Goal: Information Seeking & Learning: Learn about a topic

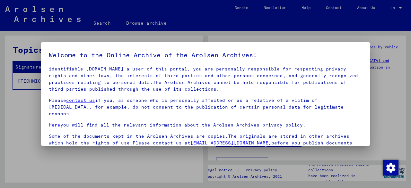
scroll to position [51, 0]
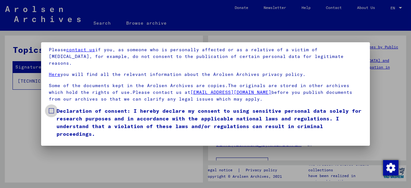
click at [53, 108] on span at bounding box center [51, 110] width 5 height 5
click at [69, 141] on button "I agree" at bounding box center [64, 147] width 31 height 12
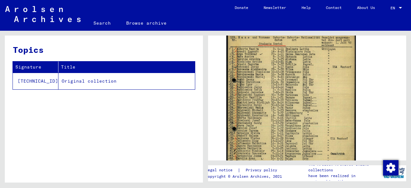
scroll to position [106, 0]
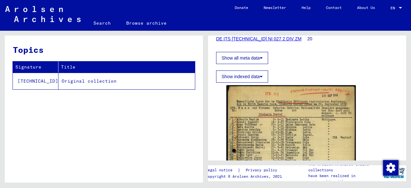
click at [394, 99] on div "DocID: 70633404" at bounding box center [307, 179] width 182 height 193
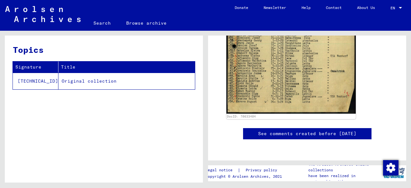
scroll to position [262, 0]
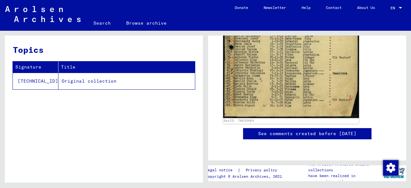
click at [318, 92] on img at bounding box center [291, 22] width 136 height 191
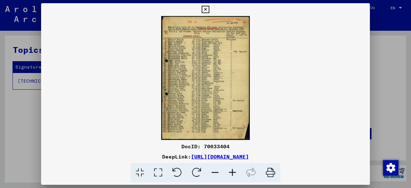
click at [211, 11] on button at bounding box center [205, 9] width 11 height 13
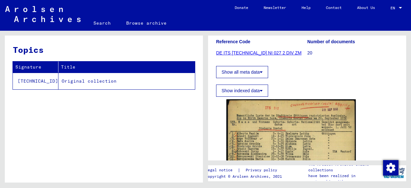
scroll to position [0, 0]
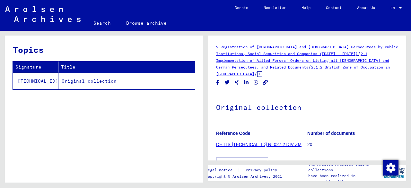
click at [307, 52] on link "2 Registration of [DEMOGRAPHIC_DATA] and [DEMOGRAPHIC_DATA] Persecutees by Publ…" at bounding box center [307, 51] width 182 height 12
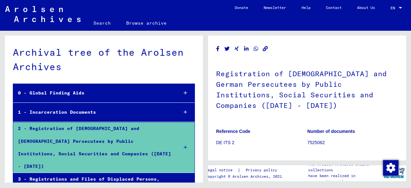
click at [302, 48] on div "Registration of Foreigners and German Persecutees by Public Institutions, Socia…" at bounding box center [307, 98] width 198 height 125
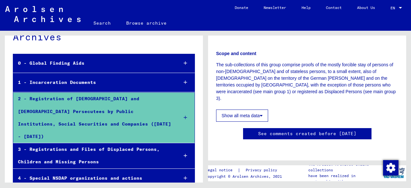
scroll to position [30, 0]
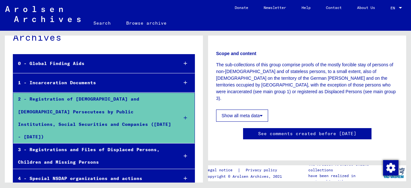
click at [184, 115] on div at bounding box center [185, 118] width 18 height 19
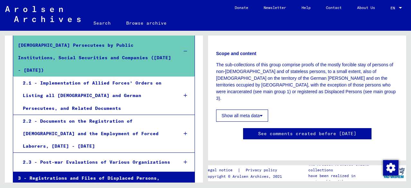
scroll to position [97, 0]
click at [188, 124] on div at bounding box center [185, 133] width 18 height 19
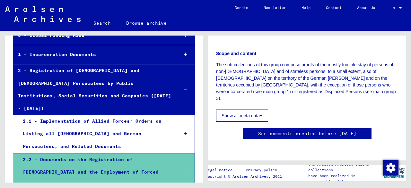
scroll to position [45, 0]
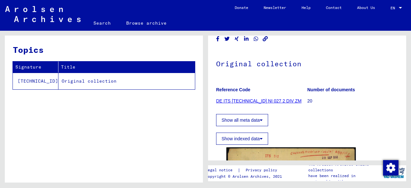
scroll to position [43, 0]
click at [318, 111] on div "Show all meta data" at bounding box center [307, 118] width 182 height 15
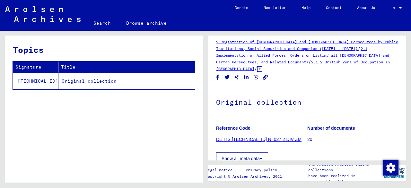
scroll to position [0, 0]
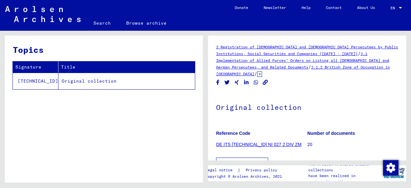
click at [345, 66] on link "2.1.2 British Zone of Occupation in [GEOGRAPHIC_DATA]" at bounding box center [303, 71] width 174 height 12
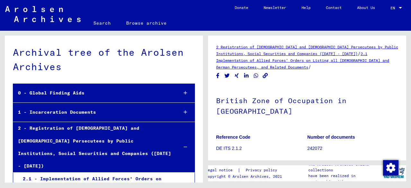
click at [345, 65] on div "2 Registration of [DEMOGRAPHIC_DATA] and [DEMOGRAPHIC_DATA] Persecutees by Publ…" at bounding box center [307, 57] width 182 height 27
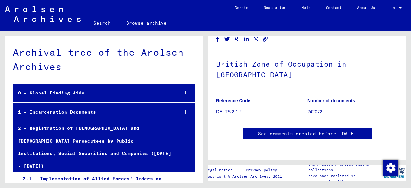
scroll to position [43, 0]
click at [345, 65] on h1 "British Zone of Occupation in [GEOGRAPHIC_DATA]" at bounding box center [307, 68] width 182 height 39
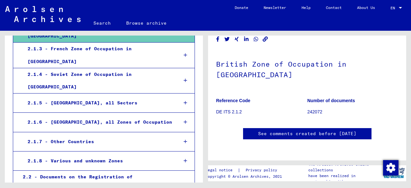
scroll to position [220, 0]
click at [159, 171] on div "2.2 - Documents on the Registration of [DEMOGRAPHIC_DATA] and the Employment of…" at bounding box center [95, 190] width 155 height 38
